Goal: Information Seeking & Learning: Find specific fact

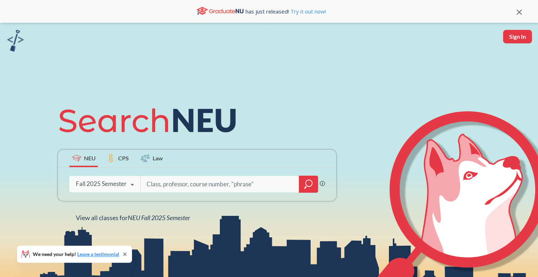
click at [127, 184] on icon at bounding box center [132, 185] width 14 height 20
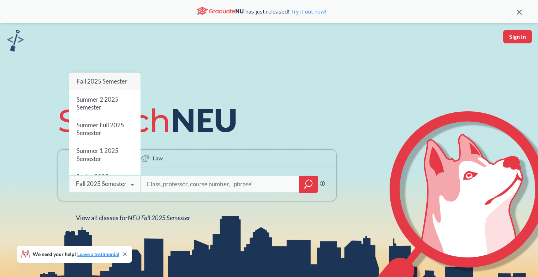
click at [125, 76] on div "Fall 2025 Semester" at bounding box center [105, 82] width 72 height 18
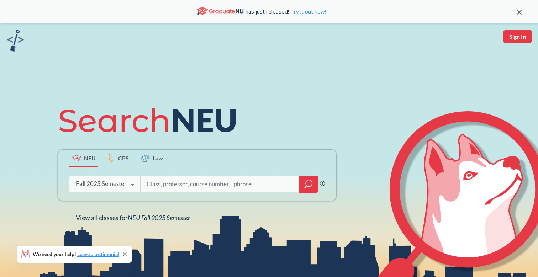
click at [208, 188] on input "search" at bounding box center [220, 184] width 148 height 15
type input "cs 5610"
click at [318, 183] on div at bounding box center [308, 184] width 19 height 17
